Goal: Information Seeking & Learning: Find specific page/section

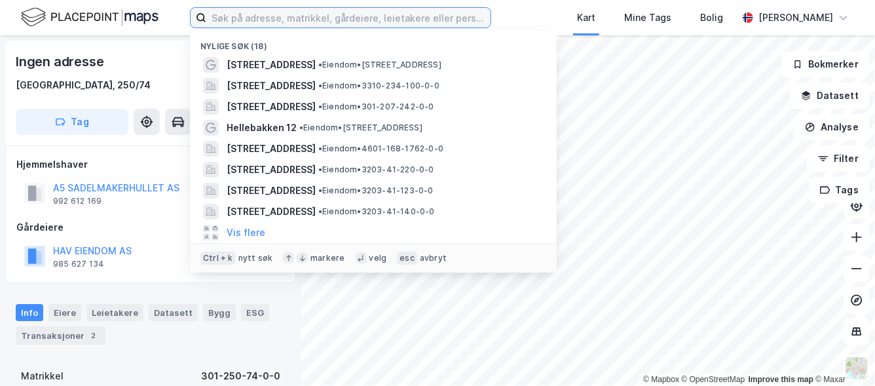
click at [276, 24] on input at bounding box center [348, 18] width 284 height 20
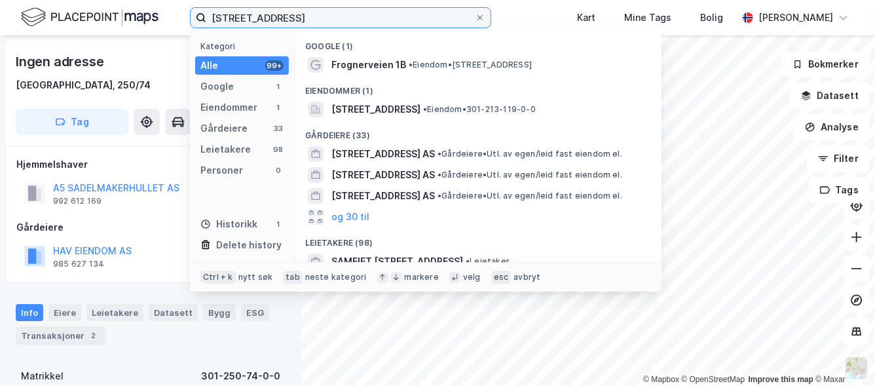
type input "[STREET_ADDRESS]"
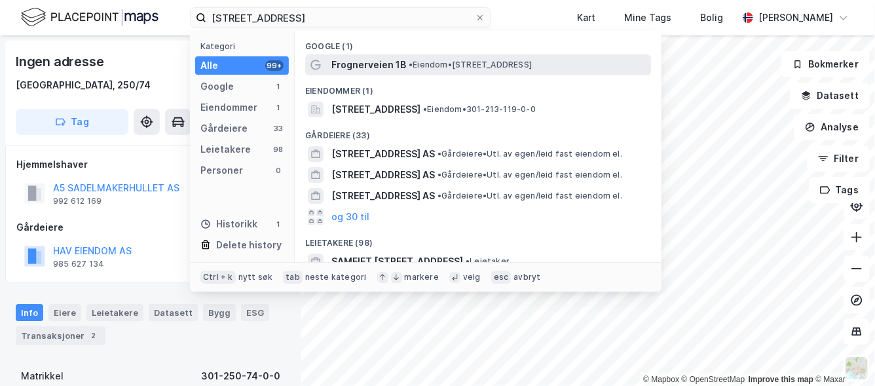
click at [358, 63] on span "Frognerveien 1B" at bounding box center [369, 65] width 75 height 16
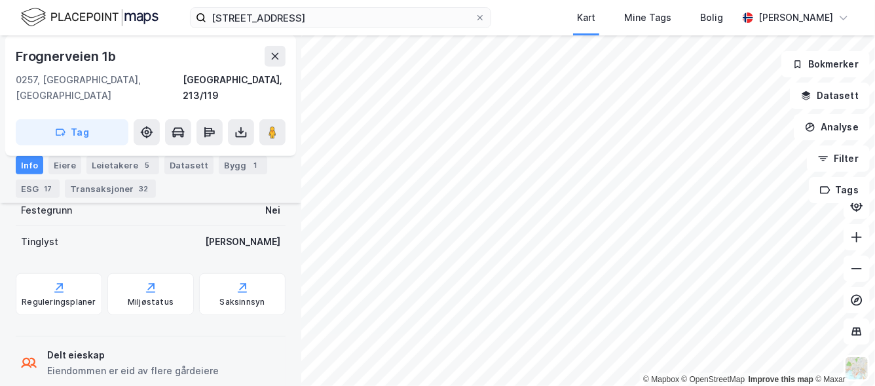
scroll to position [564, 0]
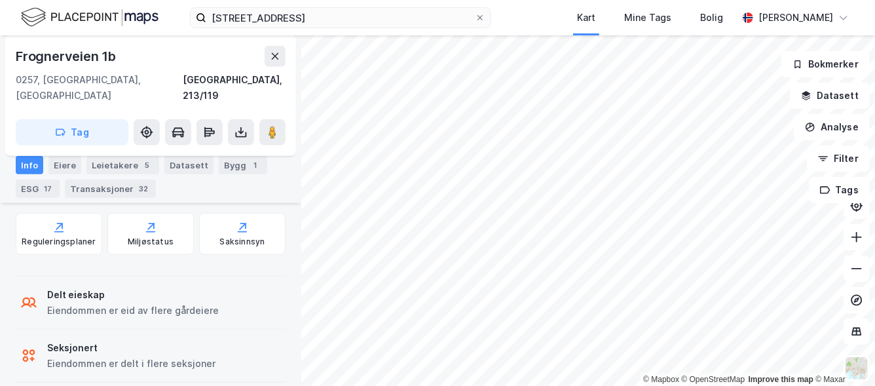
click at [24, 350] on icon at bounding box center [26, 353] width 6 height 6
click at [68, 159] on div "Eiere" at bounding box center [64, 165] width 33 height 18
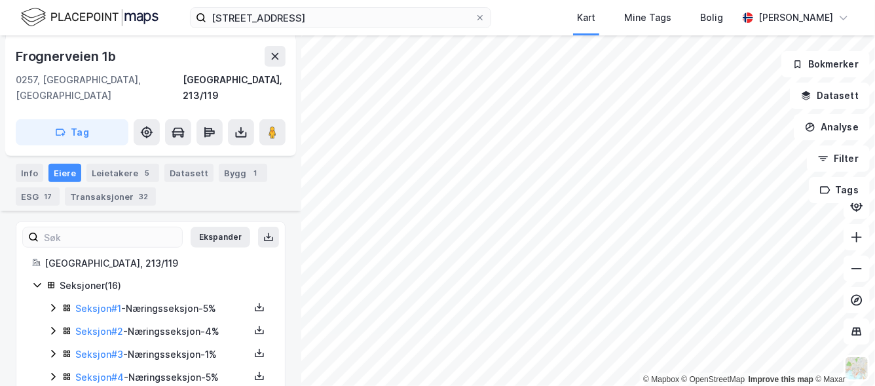
scroll to position [286, 0]
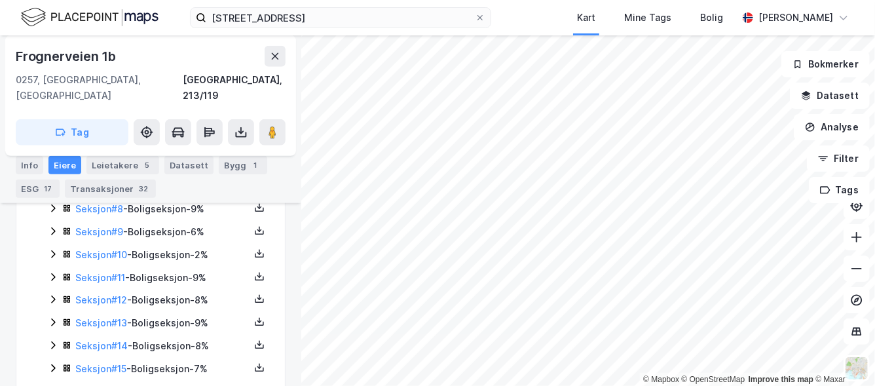
scroll to position [550, 0]
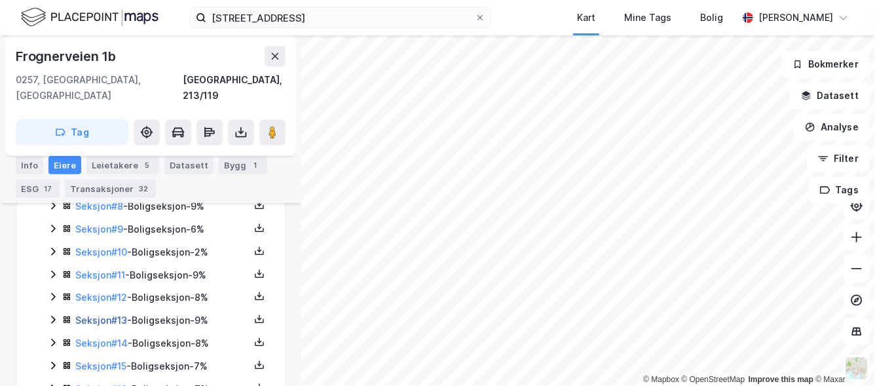
click at [91, 315] on link "Seksjon # 13" at bounding box center [101, 320] width 52 height 11
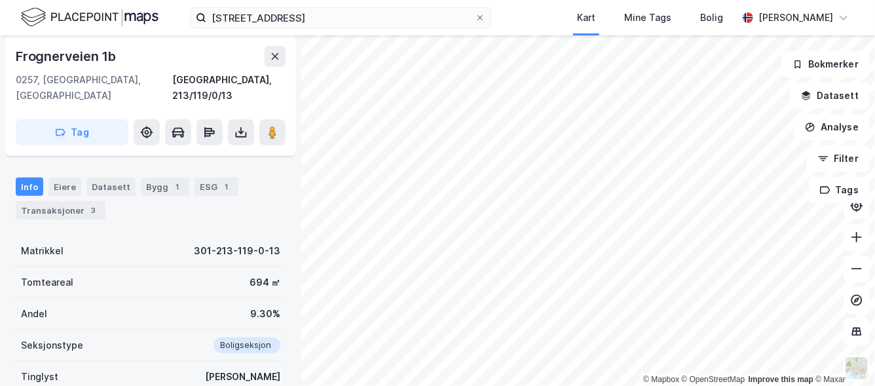
scroll to position [206, 0]
click at [112, 179] on div "Datasett" at bounding box center [110, 188] width 49 height 18
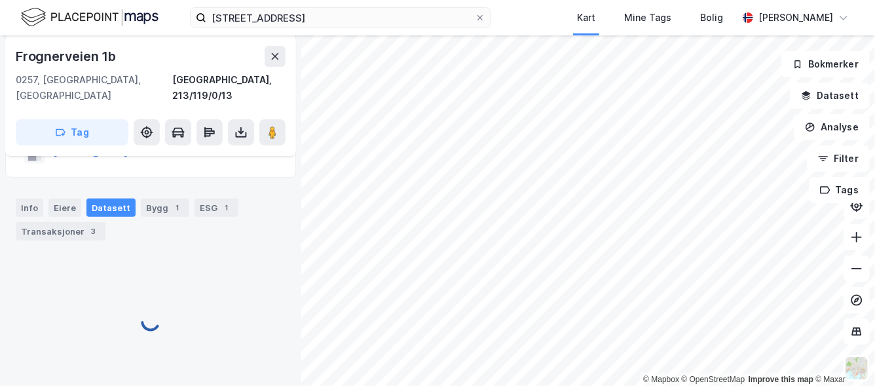
scroll to position [189, 0]
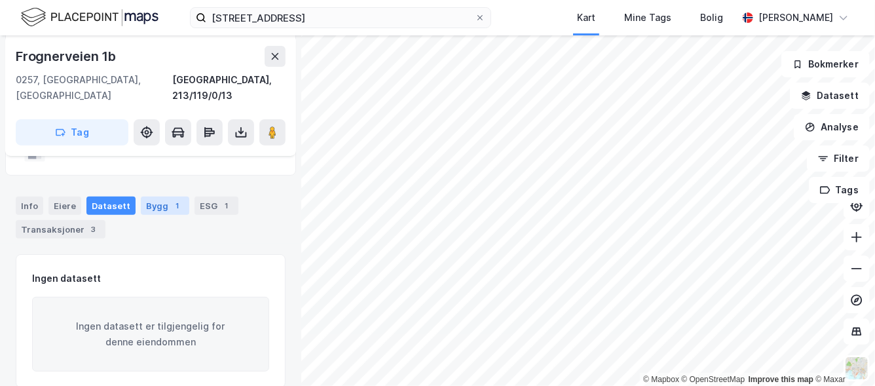
click at [148, 197] on div "Bygg 1" at bounding box center [165, 206] width 48 height 18
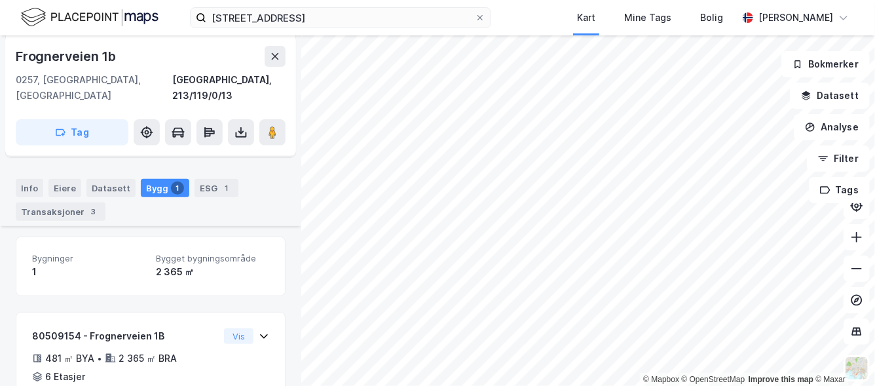
scroll to position [262, 0]
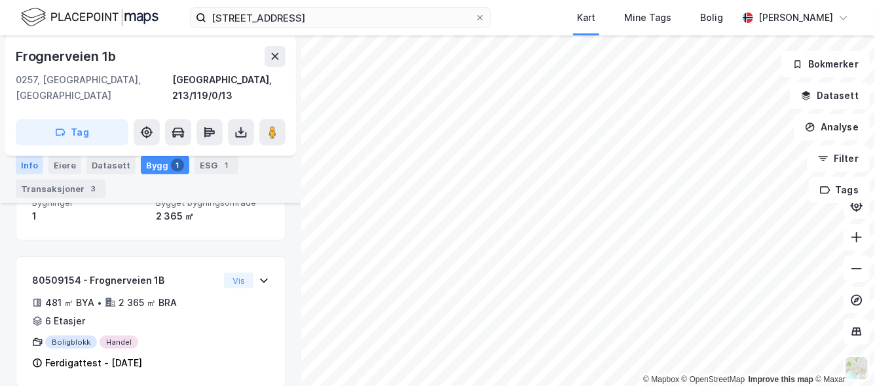
click at [32, 170] on div "Info" at bounding box center [30, 165] width 28 height 18
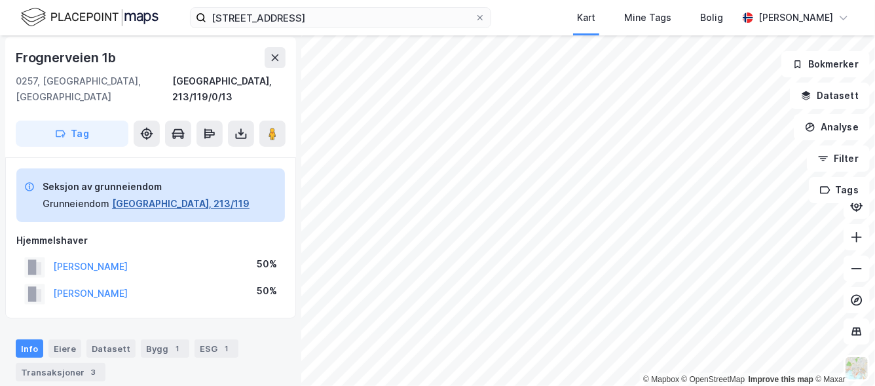
scroll to position [37, 0]
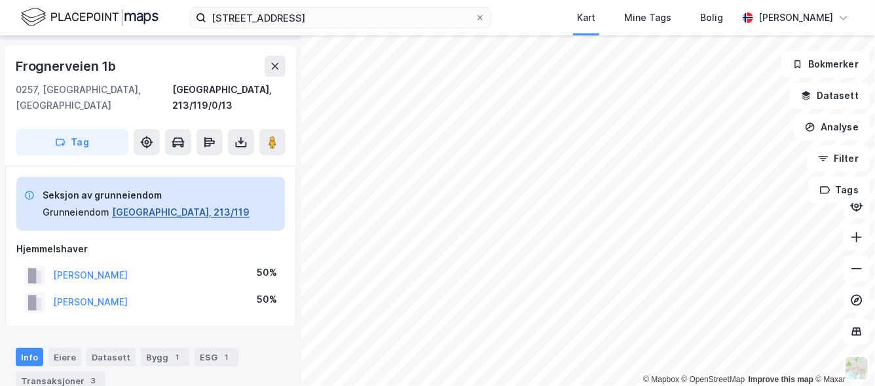
click at [153, 204] on button "[GEOGRAPHIC_DATA], 213/119" at bounding box center [181, 212] width 138 height 16
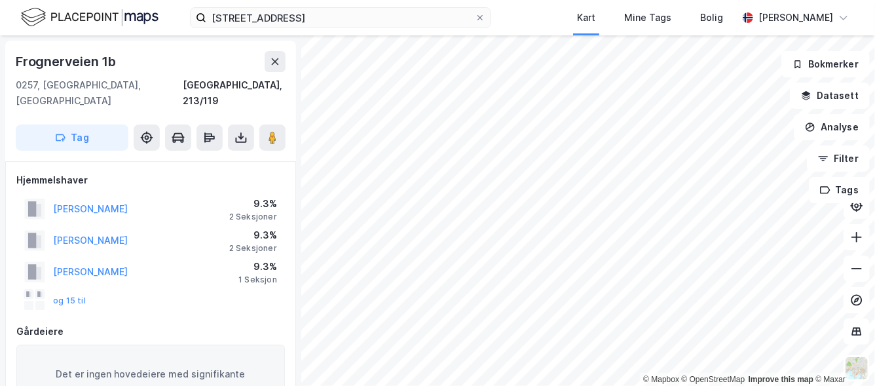
click at [153, 199] on div "SAMAN AYESHA 9.3% 2 Seksjoner" at bounding box center [150, 208] width 269 height 31
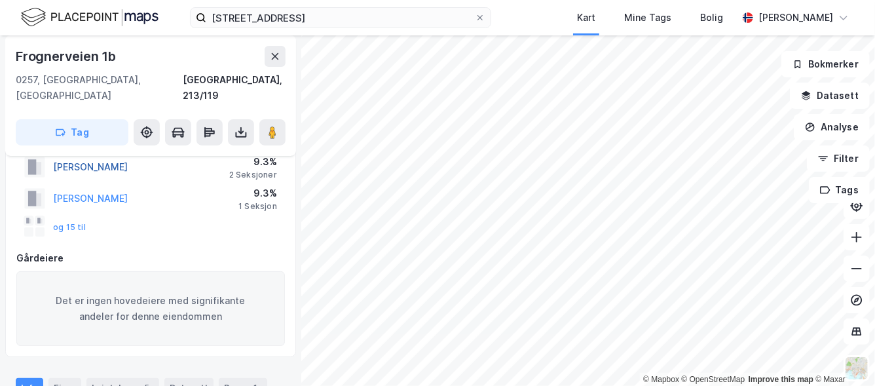
scroll to position [73, 0]
click at [0, 0] on button "og 15 til" at bounding box center [0, 0] width 0 height 0
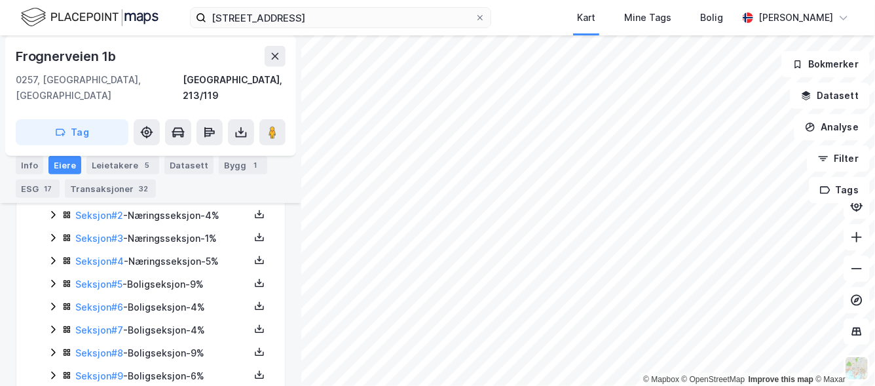
scroll to position [410, 0]
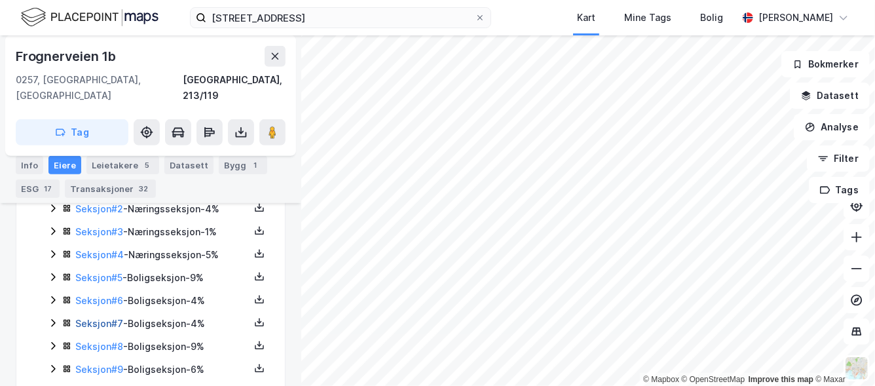
click at [107, 318] on link "Seksjon # 7" at bounding box center [99, 323] width 48 height 11
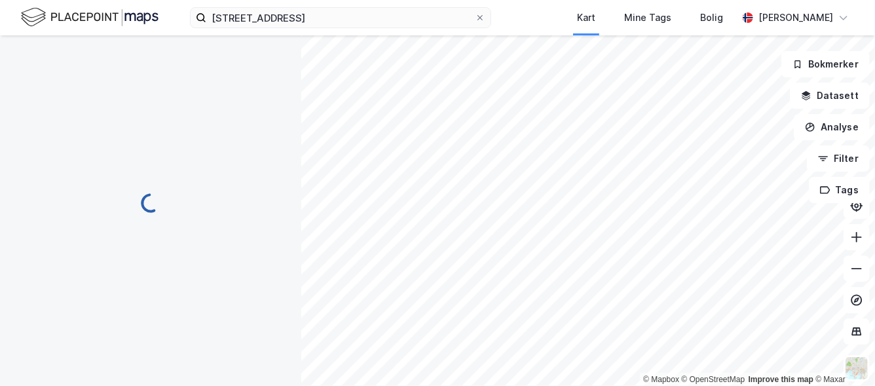
scroll to position [271, 0]
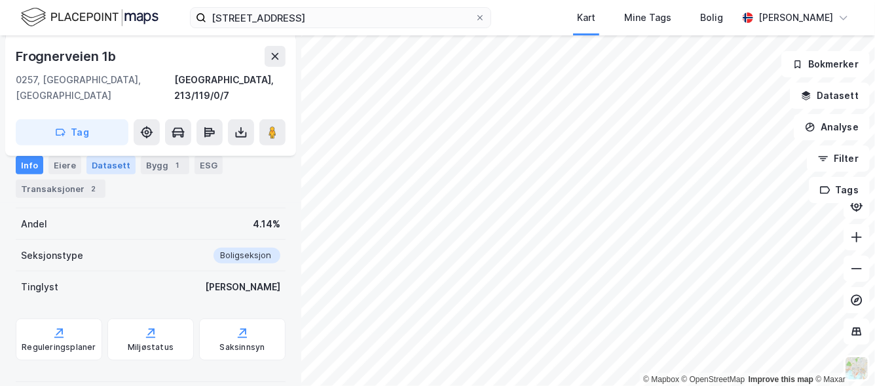
click at [111, 168] on div "Datasett" at bounding box center [110, 165] width 49 height 18
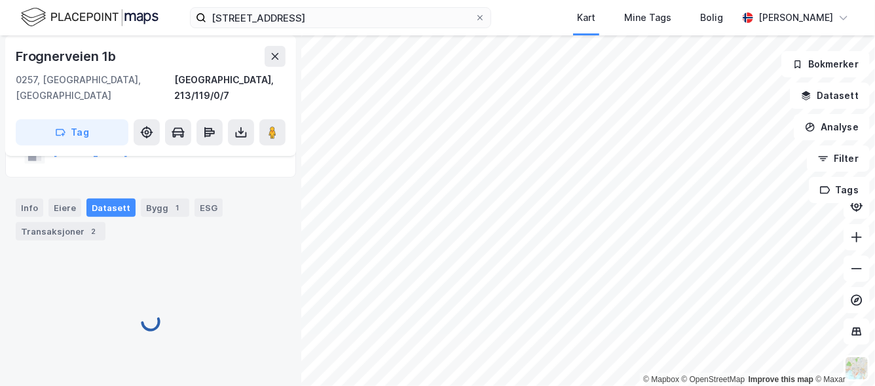
scroll to position [162, 0]
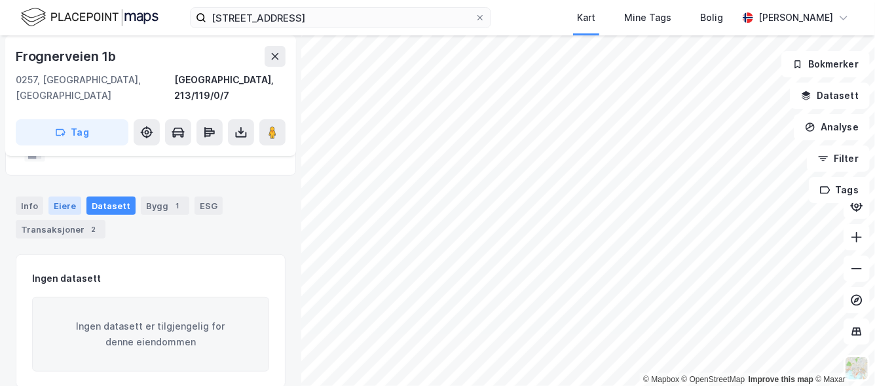
click at [70, 197] on div "Eiere" at bounding box center [64, 206] width 33 height 18
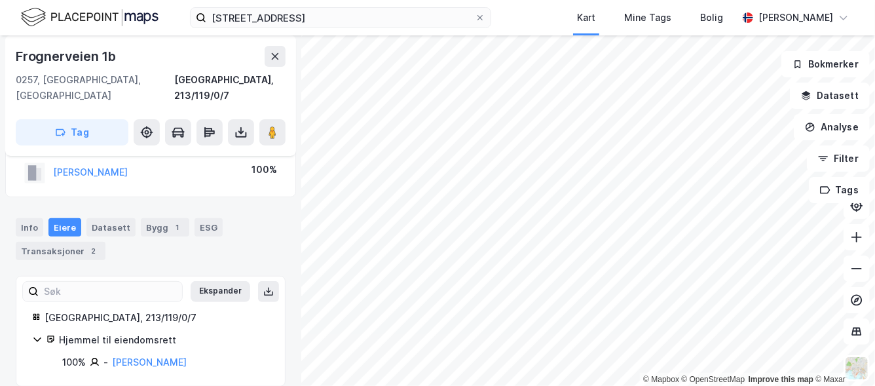
scroll to position [140, 0]
click at [221, 282] on button "Ekspander" at bounding box center [221, 292] width 60 height 21
click at [35, 335] on icon at bounding box center [37, 340] width 10 height 10
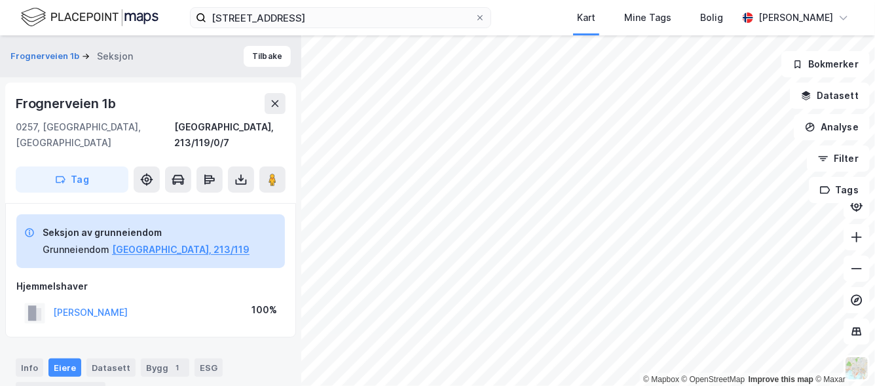
scroll to position [117, 0]
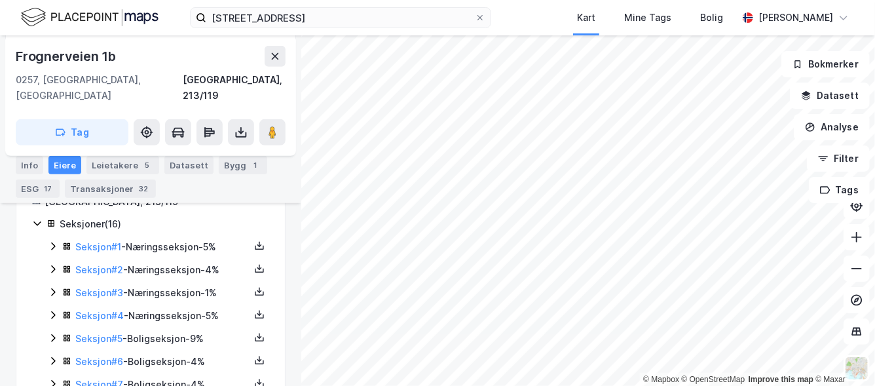
scroll to position [352, 0]
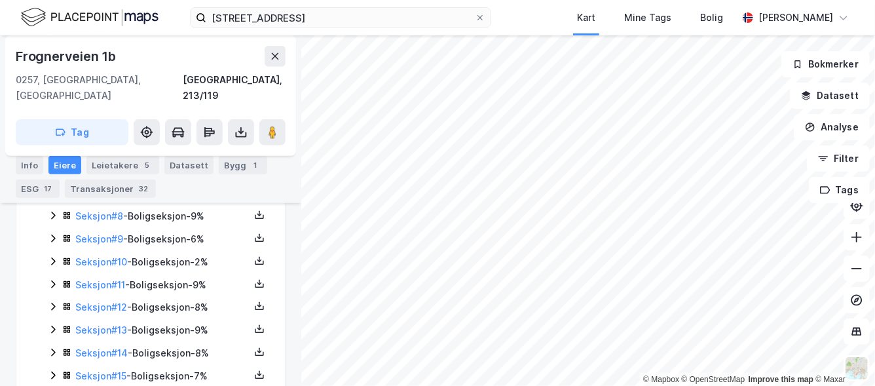
scroll to position [581, 0]
